Goal: Navigation & Orientation: Find specific page/section

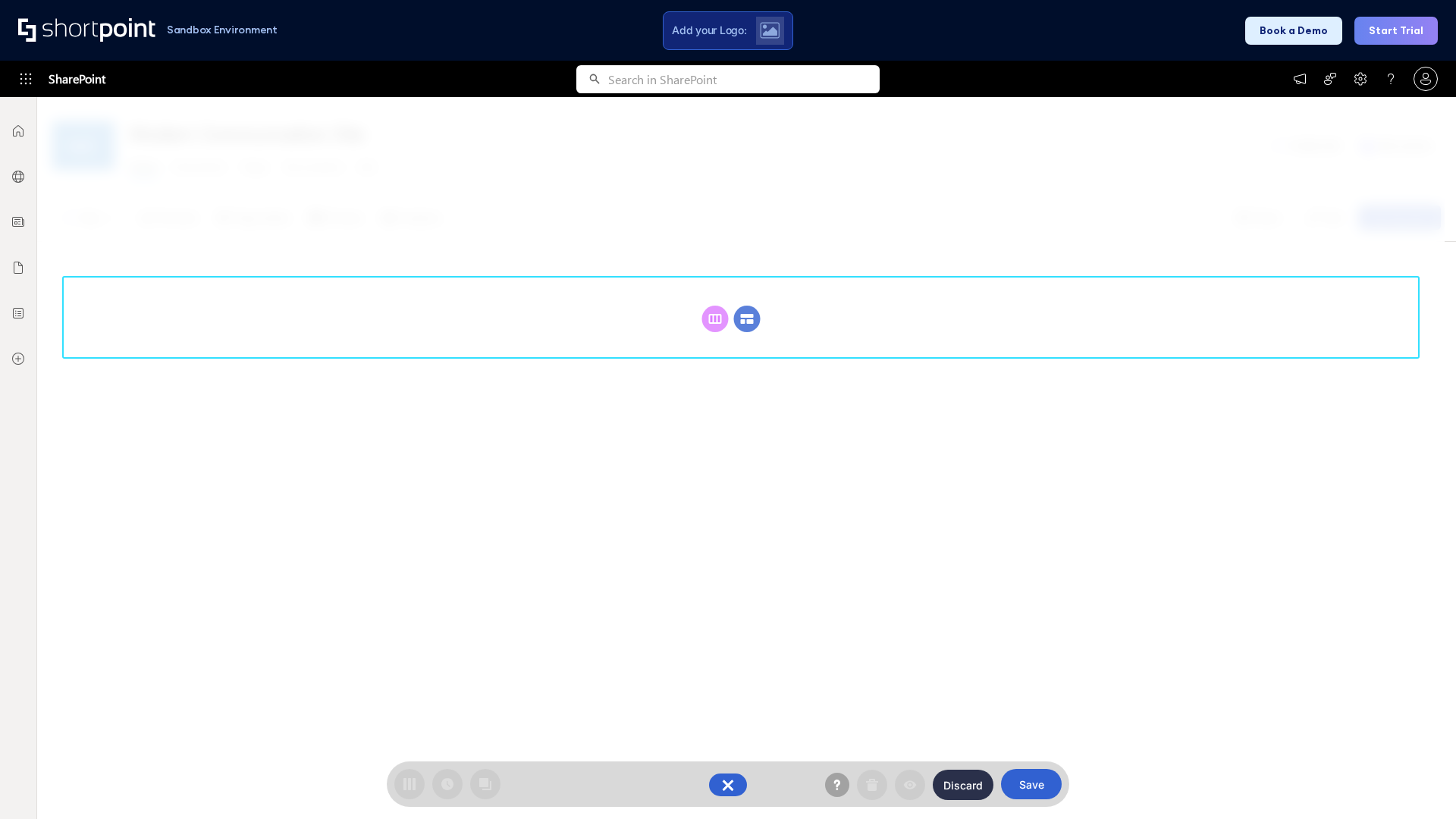
click at [747, 306] on circle at bounding box center [747, 319] width 26 height 26
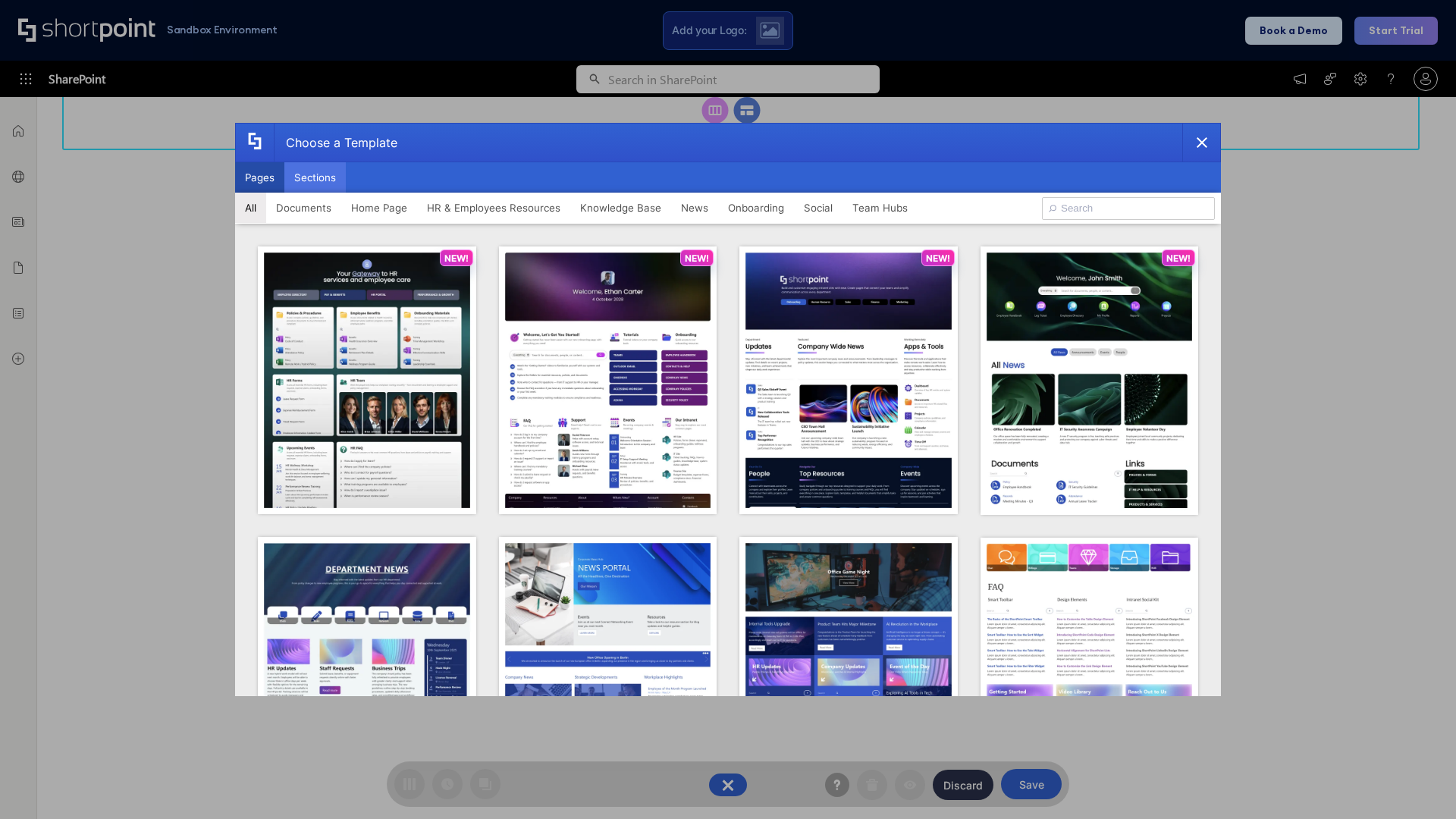
click at [315, 177] on button "Sections" at bounding box center [315, 177] width 62 height 31
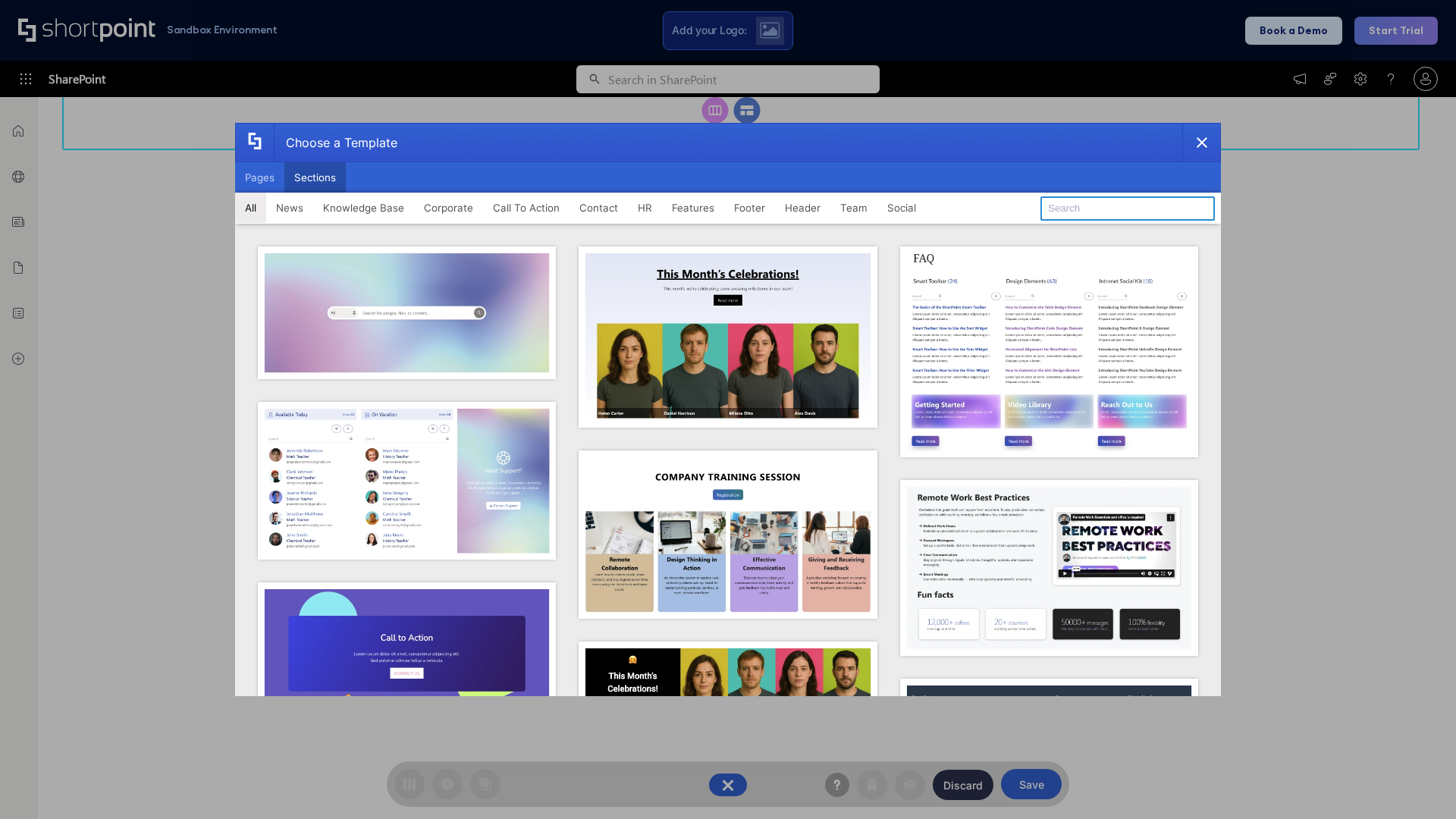
type input "Meet The Team 3"
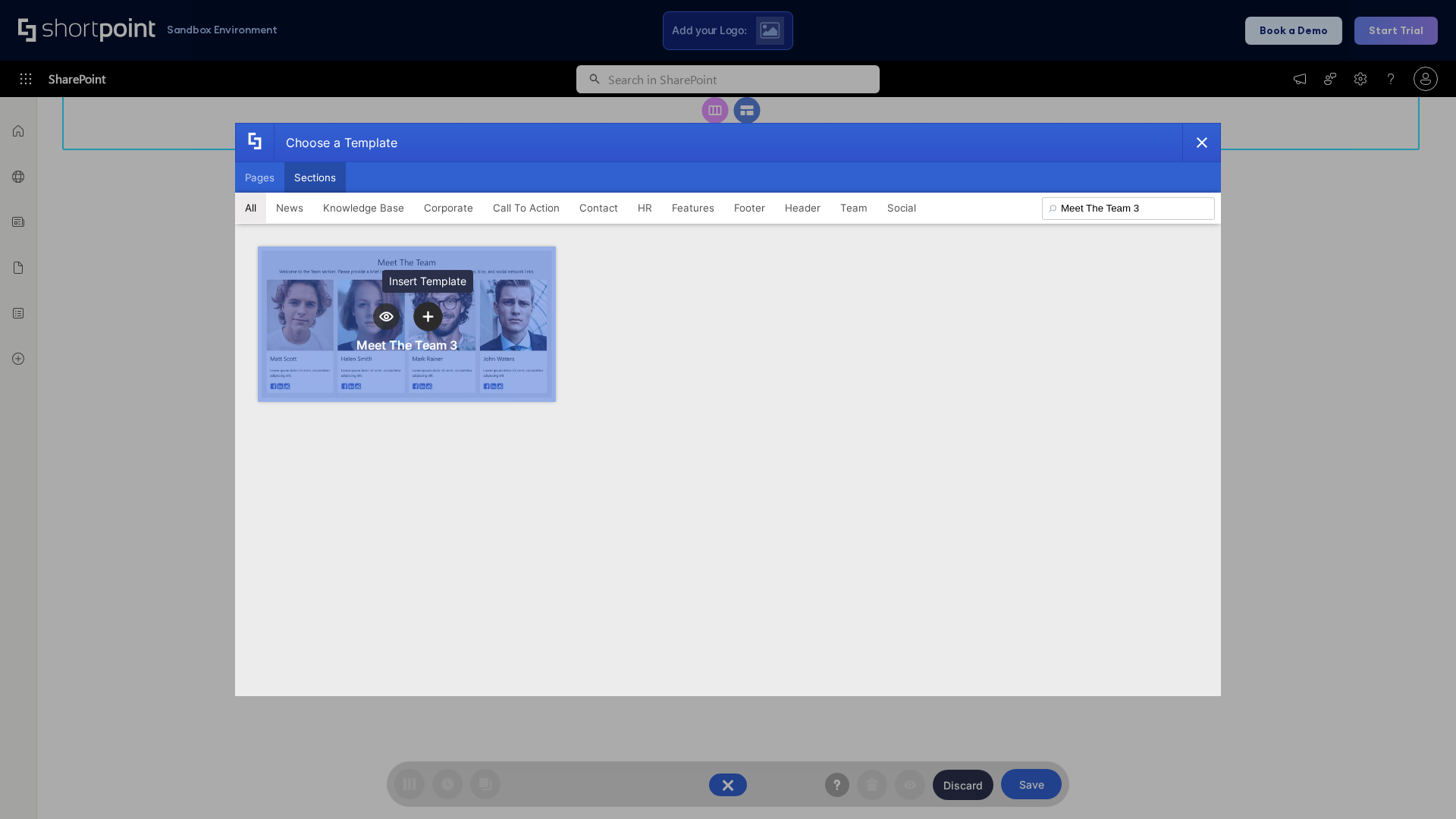
click at [427, 316] on icon "template selector" at bounding box center [428, 317] width 11 height 11
